Goal: Transaction & Acquisition: Book appointment/travel/reservation

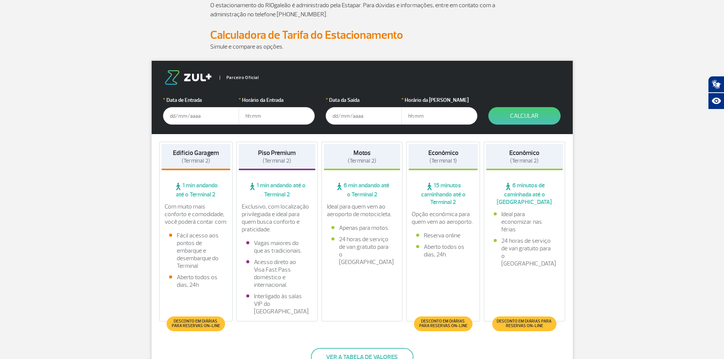
scroll to position [114, 0]
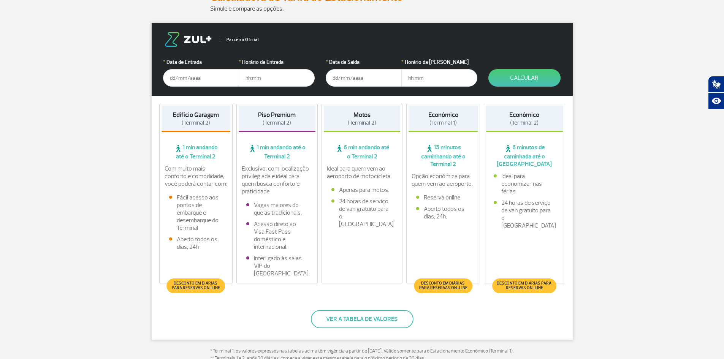
click at [174, 79] on input "text" at bounding box center [201, 77] width 76 height 17
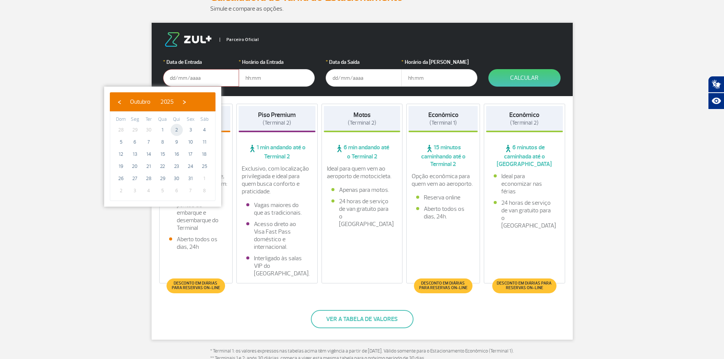
drag, startPoint x: 178, startPoint y: 131, endPoint x: 181, endPoint y: 128, distance: 4.6
click at [179, 129] on span "2" at bounding box center [177, 130] width 12 height 12
type input "[DATE]"
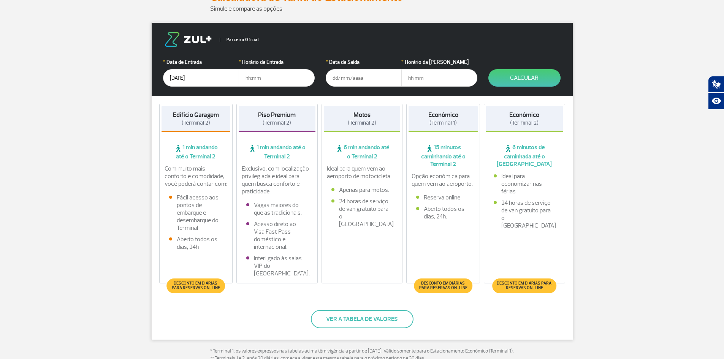
click at [245, 78] on input "text" at bounding box center [277, 77] width 76 height 17
click at [198, 203] on li "Fácil acesso aos pontos de embarque e desembarque do Terminal" at bounding box center [196, 213] width 54 height 38
click at [362, 315] on button "Ver a tabela de valores" at bounding box center [362, 319] width 103 height 18
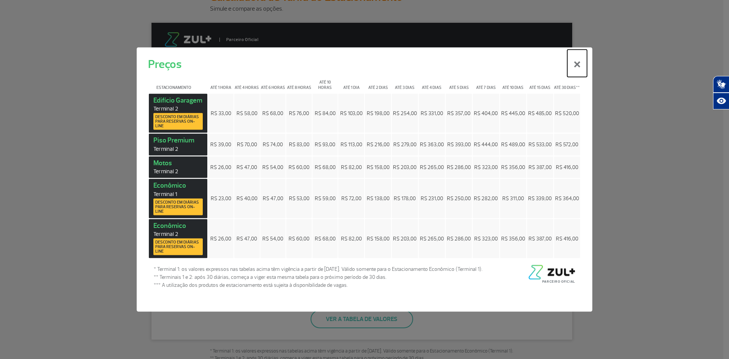
drag, startPoint x: 577, startPoint y: 65, endPoint x: 573, endPoint y: 69, distance: 6.2
click at [577, 65] on button "×" at bounding box center [578, 62] width 20 height 27
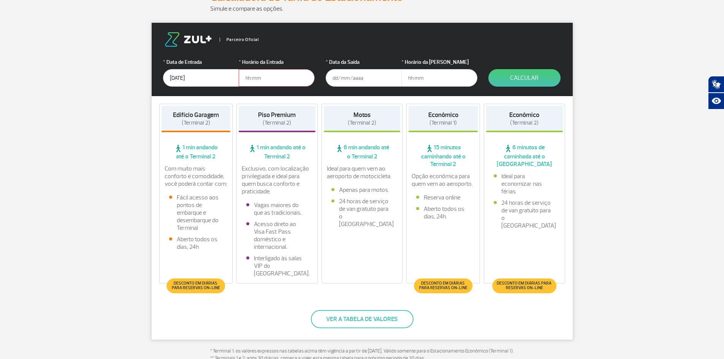
click at [271, 79] on input "text" at bounding box center [277, 77] width 76 height 17
type input "09:00"
click at [488, 69] on button "Calcular" at bounding box center [524, 77] width 72 height 17
type input "[DATE]"
type input "00:00"
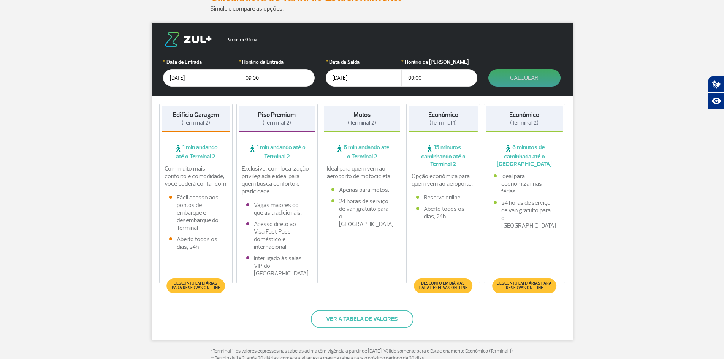
click at [519, 73] on button "Calcular" at bounding box center [524, 77] width 72 height 17
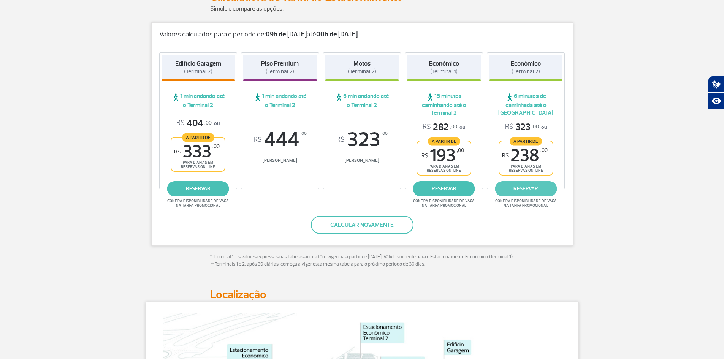
click at [520, 188] on link "reservar" at bounding box center [526, 188] width 62 height 15
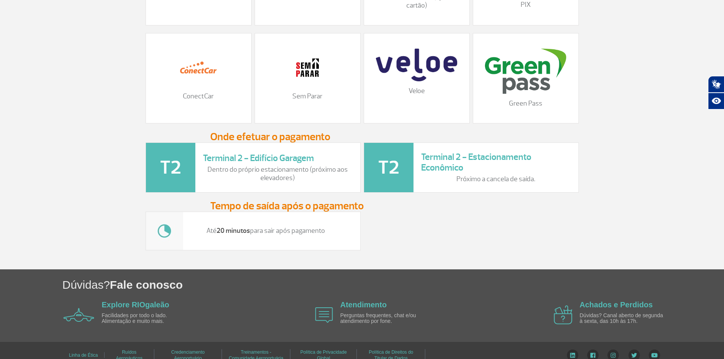
scroll to position [903, 0]
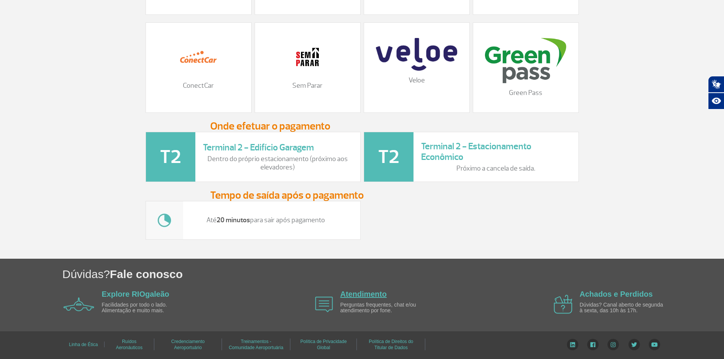
click at [353, 291] on link "Atendimento" at bounding box center [363, 294] width 46 height 8
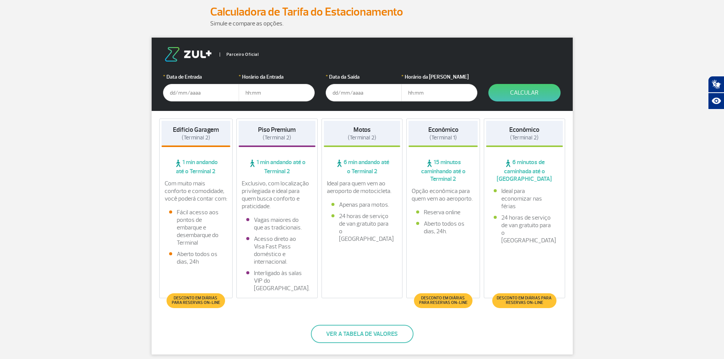
scroll to position [114, 0]
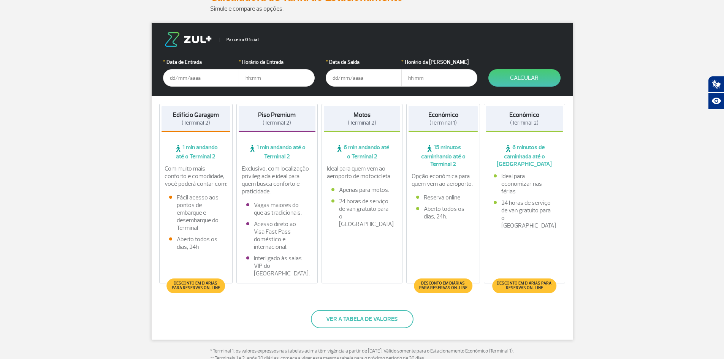
click at [180, 74] on input "text" at bounding box center [201, 77] width 76 height 17
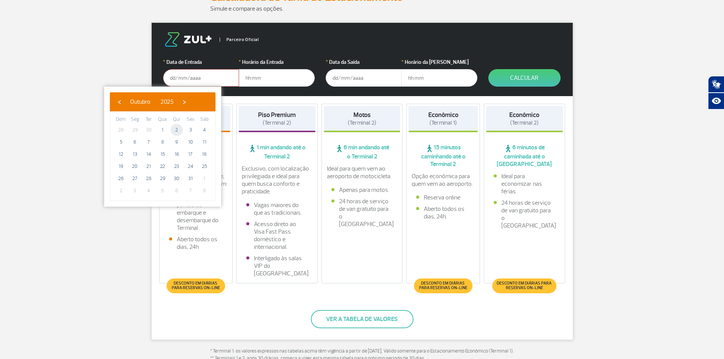
click at [176, 131] on span "2" at bounding box center [177, 130] width 12 height 12
type input "[DATE]"
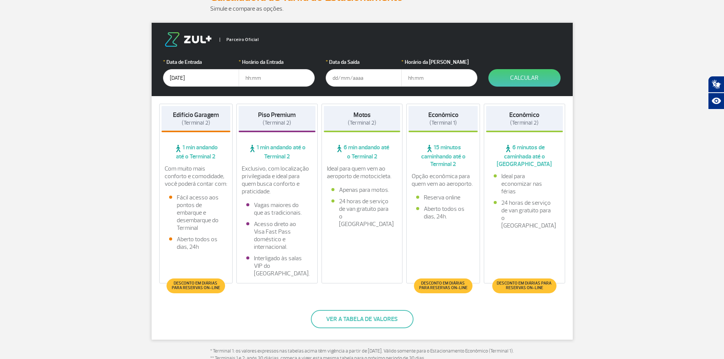
click at [250, 80] on input "text" at bounding box center [277, 77] width 76 height 17
type input "9"
type input "09:00"
type input "[DATE]"
type input "00:00"
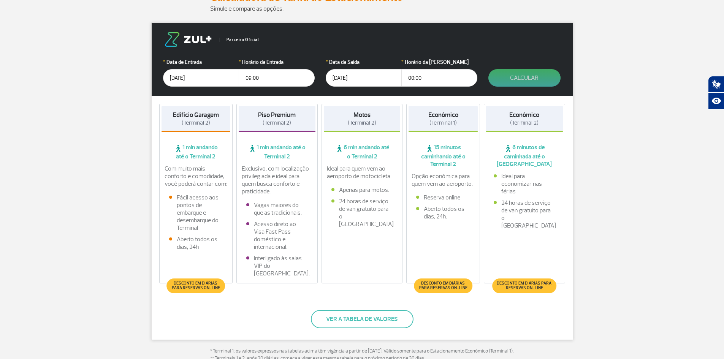
click at [526, 76] on button "Calcular" at bounding box center [524, 77] width 72 height 17
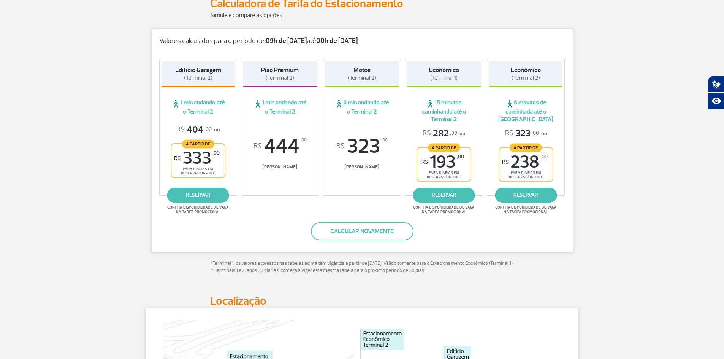
scroll to position [76, 0]
